Goal: Find specific page/section: Find specific page/section

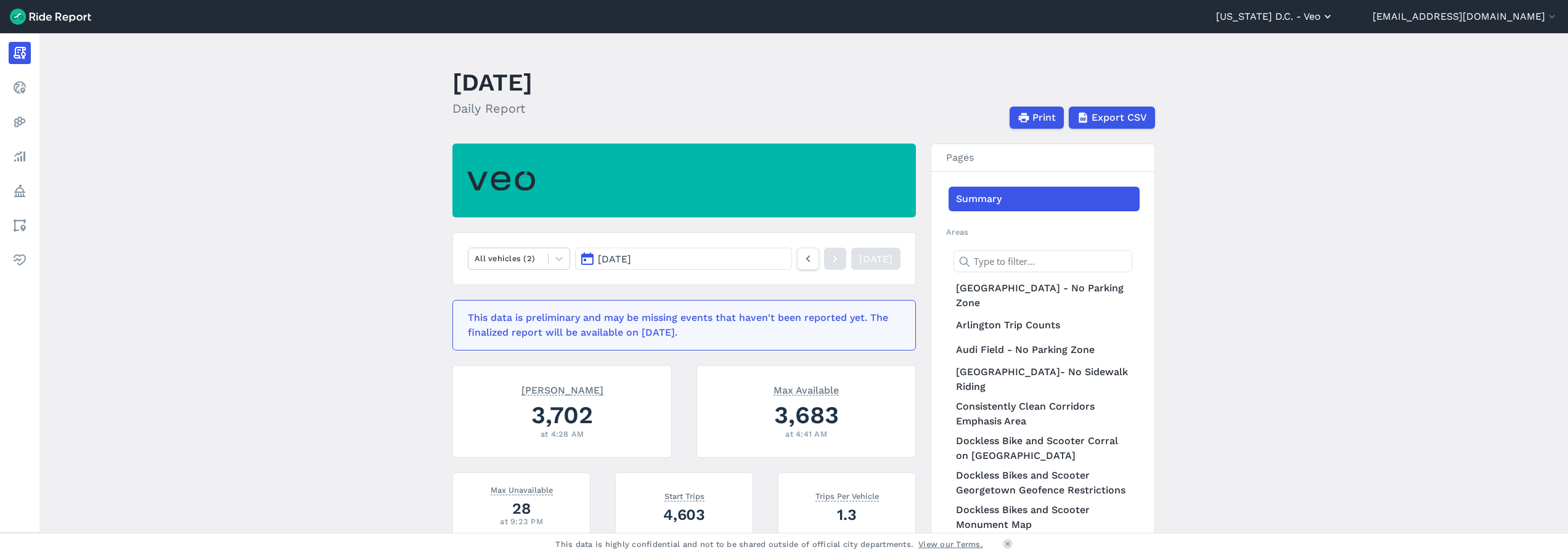
click at [1314, 13] on button "[US_STATE] D.C. - Veo" at bounding box center [1274, 17] width 118 height 15
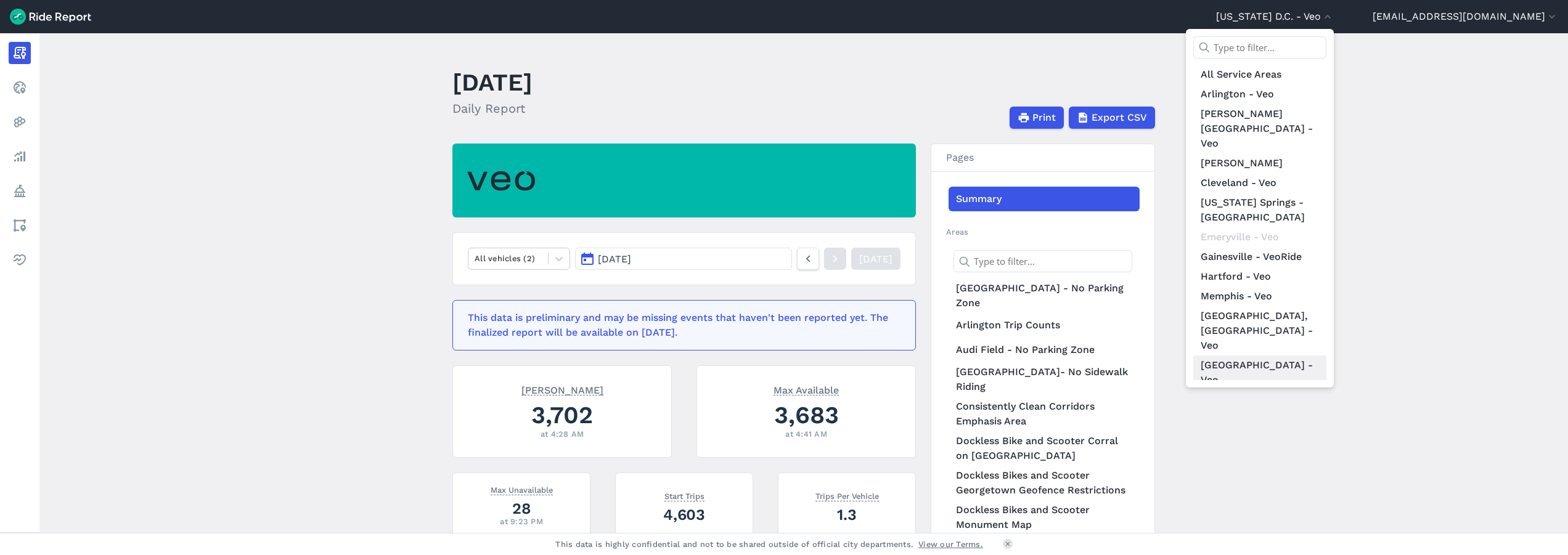
click at [1317, 356] on link "[GEOGRAPHIC_DATA] - Veo" at bounding box center [1260, 373] width 133 height 35
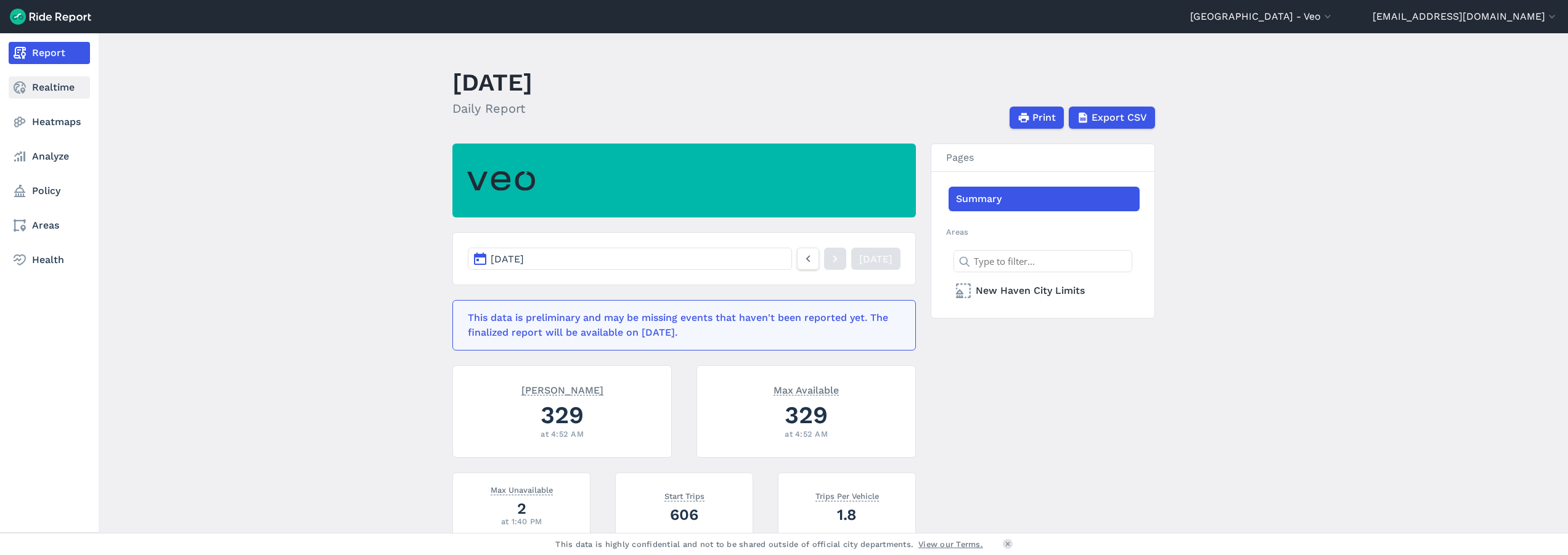
click at [59, 88] on link "Realtime" at bounding box center [49, 88] width 81 height 22
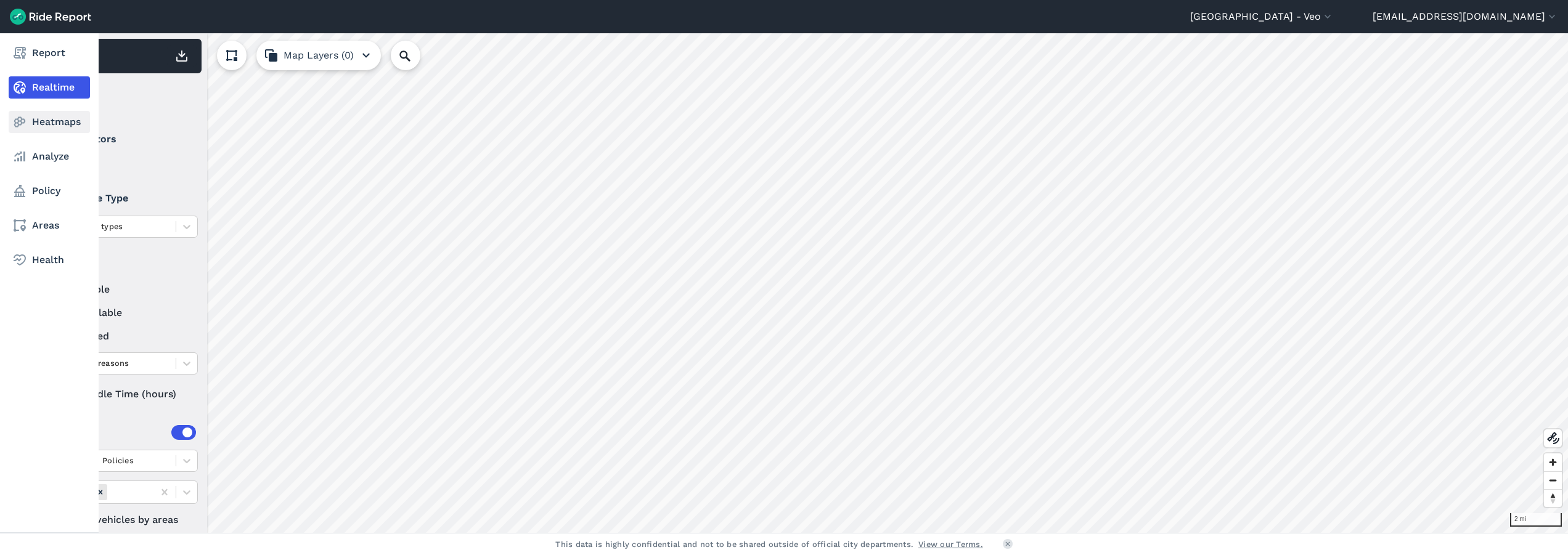
click at [57, 127] on link "Heatmaps" at bounding box center [49, 122] width 81 height 22
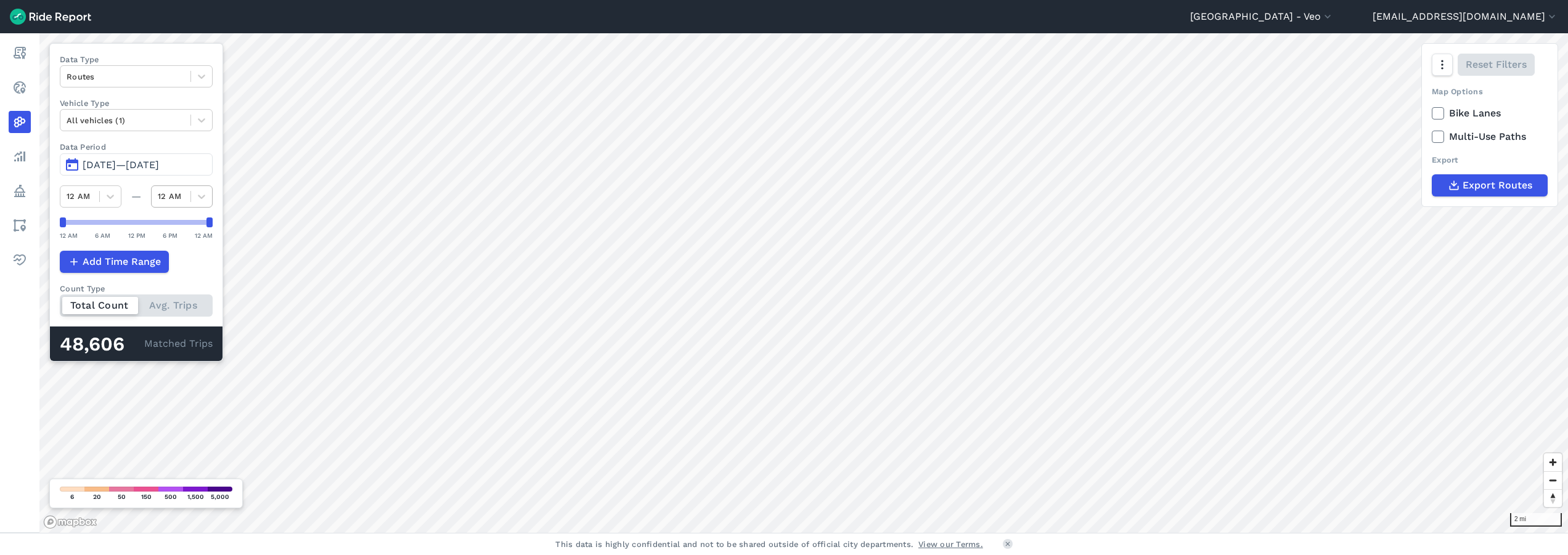
click at [176, 189] on div at bounding box center [171, 196] width 27 height 14
click at [183, 272] on div "3 AM" at bounding box center [181, 268] width 62 height 21
click at [100, 161] on span "[DATE]—[DATE]" at bounding box center [121, 165] width 77 height 12
click at [100, 164] on span "[DATE]—[DATE]" at bounding box center [121, 165] width 77 height 12
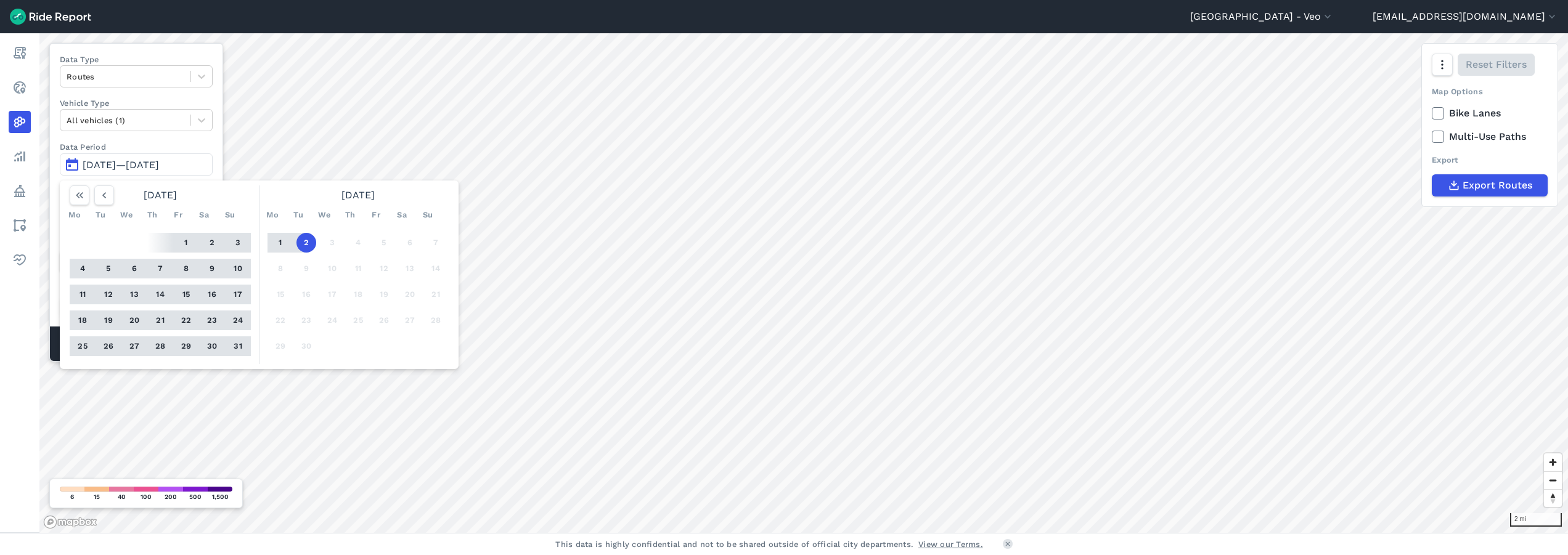
click at [306, 239] on button "2" at bounding box center [306, 242] width 20 height 20
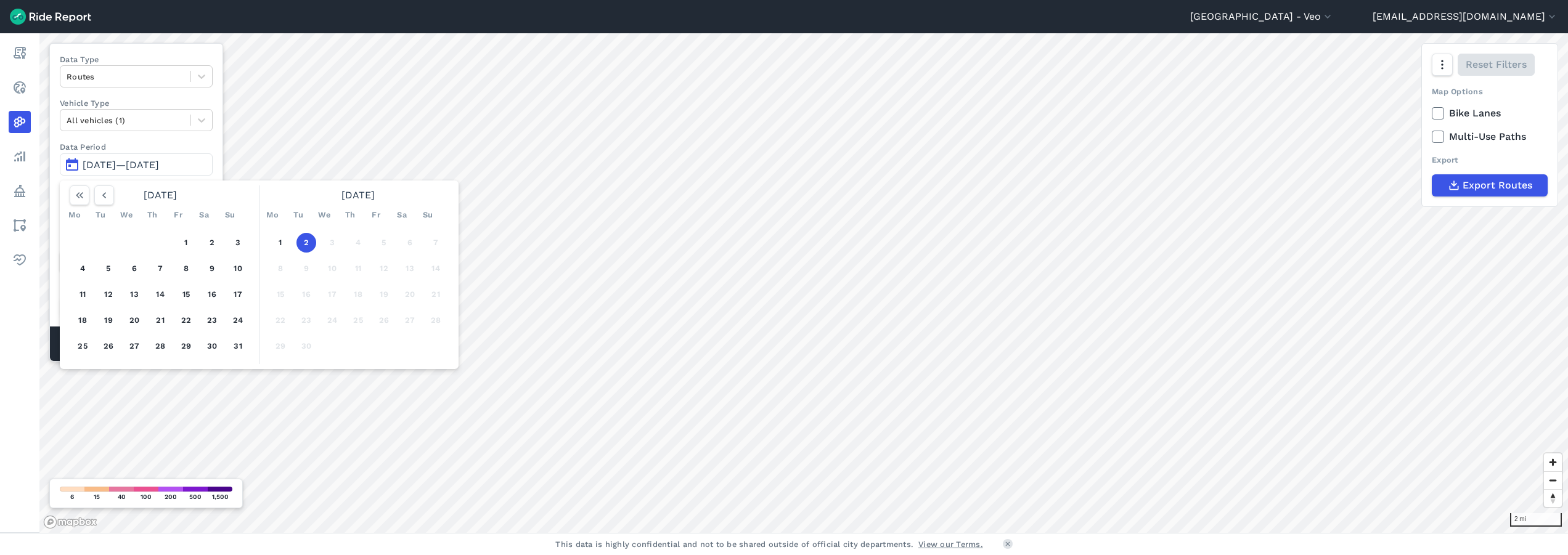
click at [305, 242] on button "2" at bounding box center [306, 242] width 20 height 20
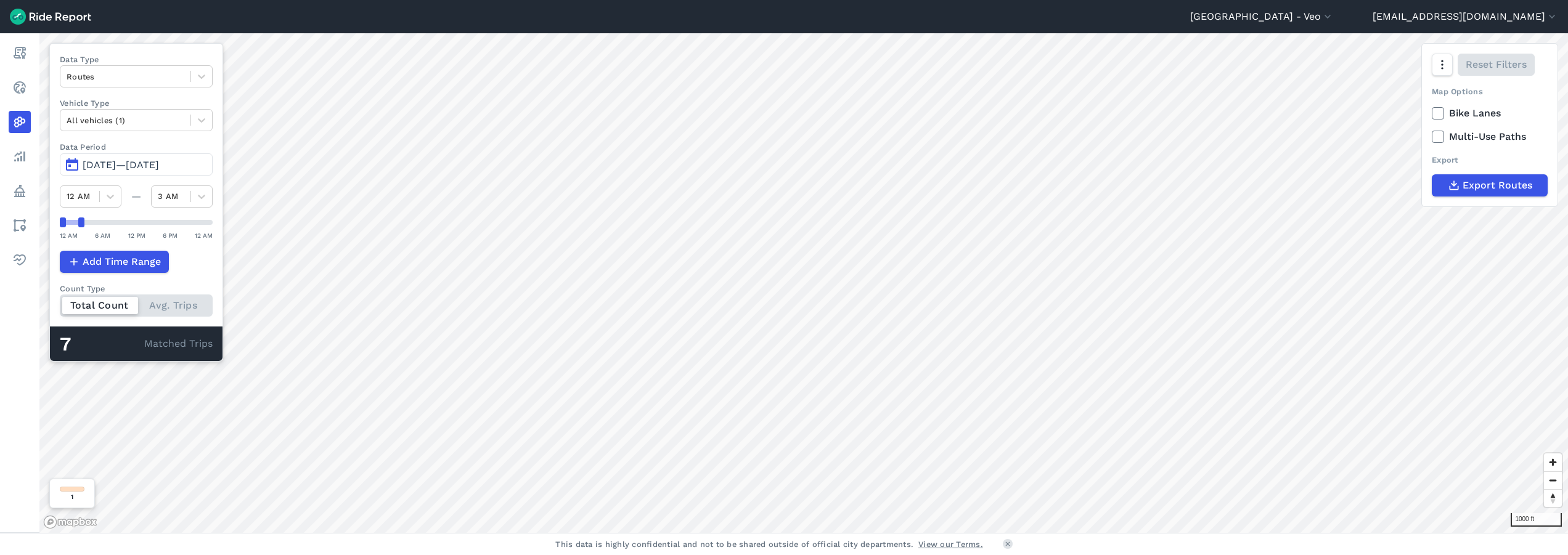
click at [106, 166] on span "[DATE]—[DATE]" at bounding box center [121, 165] width 77 height 12
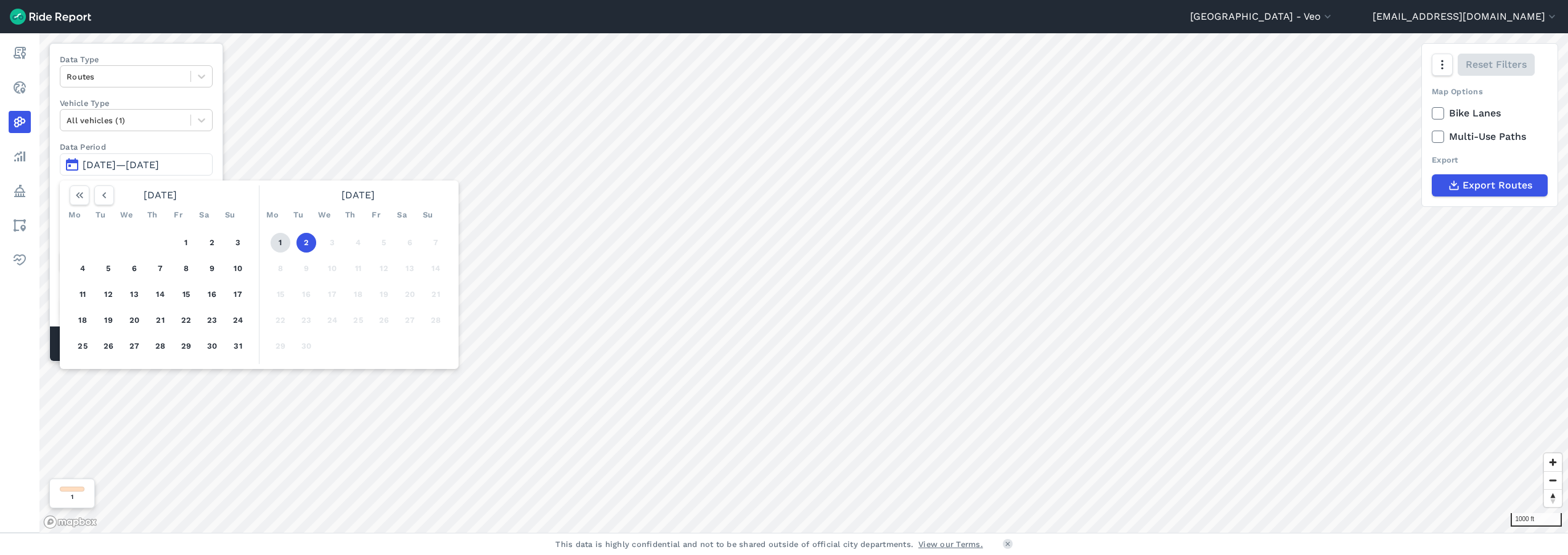
click at [283, 247] on button "1" at bounding box center [280, 242] width 20 height 20
click at [282, 247] on button "1" at bounding box center [280, 242] width 20 height 20
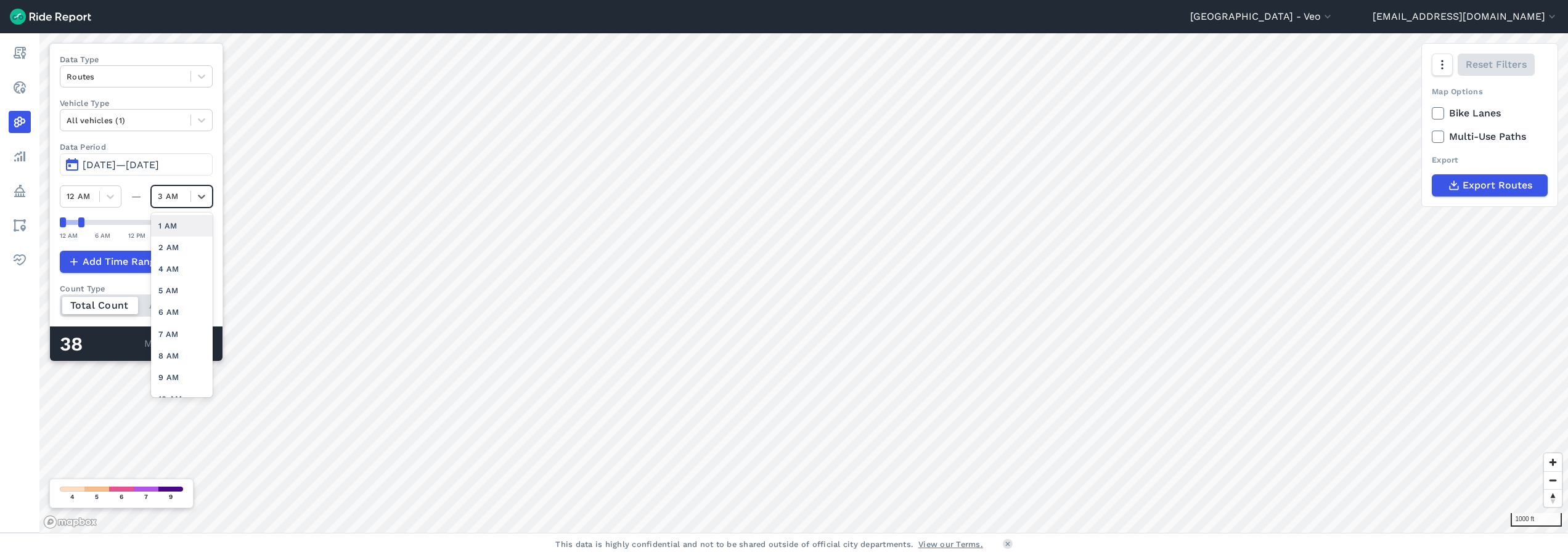
click at [165, 200] on div at bounding box center [171, 196] width 27 height 14
click at [87, 165] on span "[DATE]—[DATE]" at bounding box center [121, 165] width 77 height 12
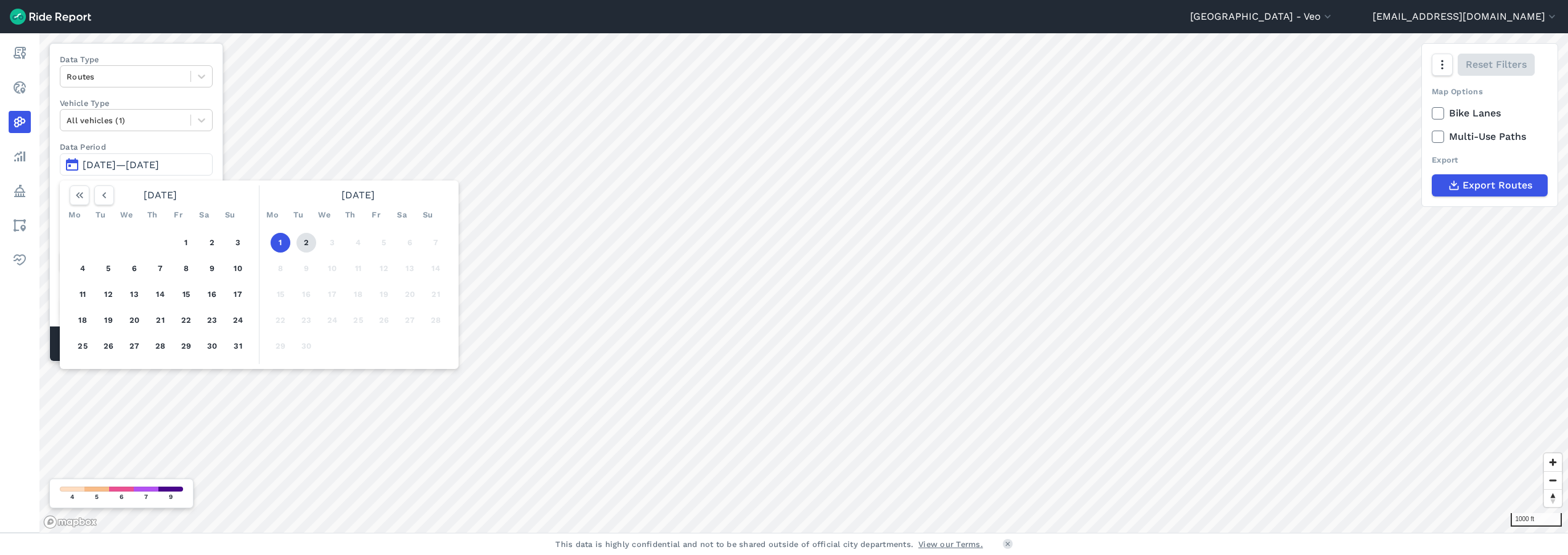
click at [300, 244] on button "2" at bounding box center [306, 242] width 20 height 20
